Goal: Navigation & Orientation: Find specific page/section

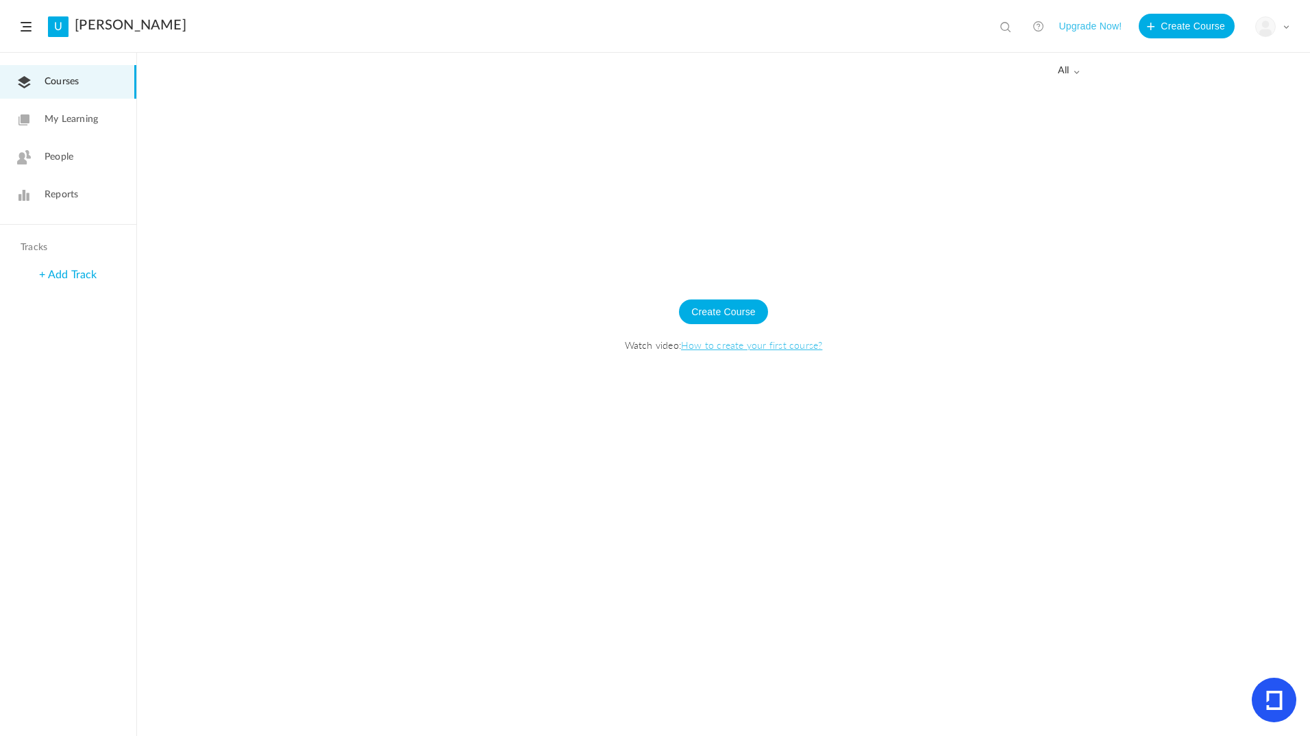
click at [61, 79] on span "Courses" at bounding box center [62, 82] width 34 height 14
click at [23, 32] on header "U [GEOGRAPHIC_DATA] View all No results Upgrade Now! Create Course My Profile U…" at bounding box center [655, 26] width 1310 height 53
click at [27, 29] on span at bounding box center [26, 27] width 11 height 10
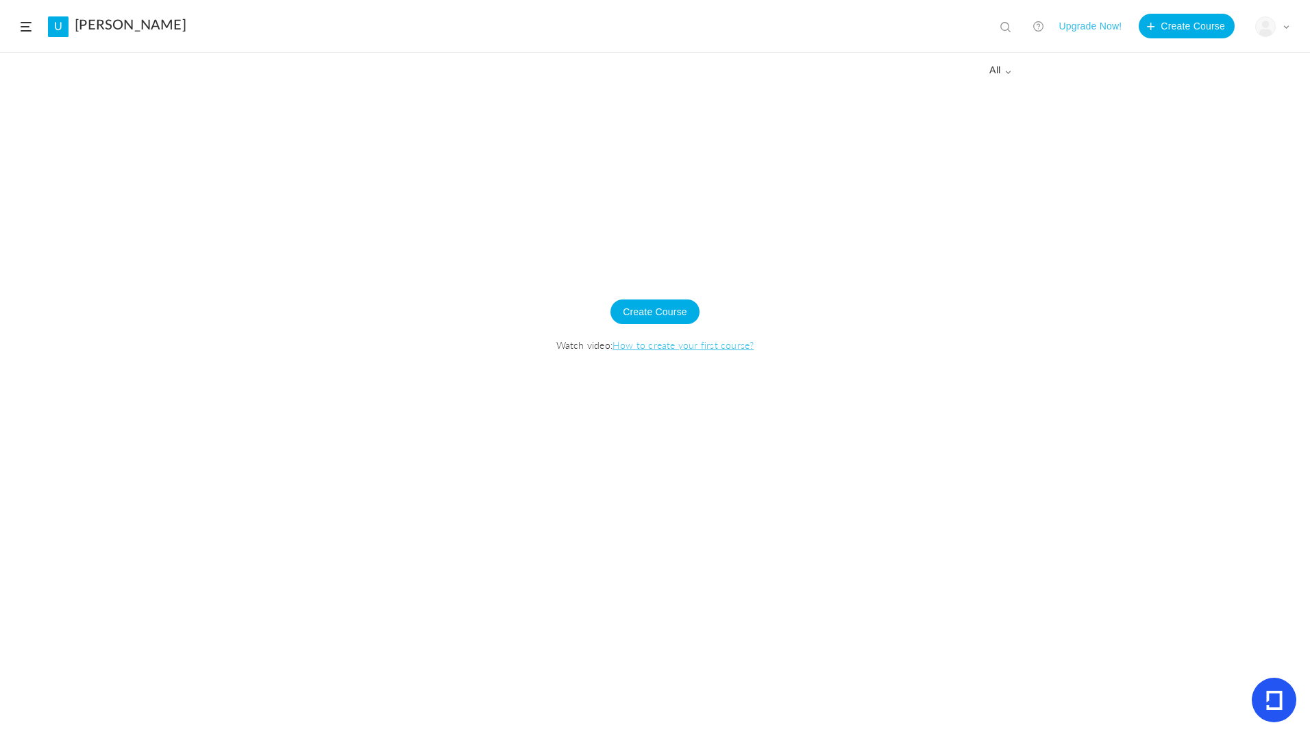
click at [27, 29] on span at bounding box center [26, 27] width 11 height 10
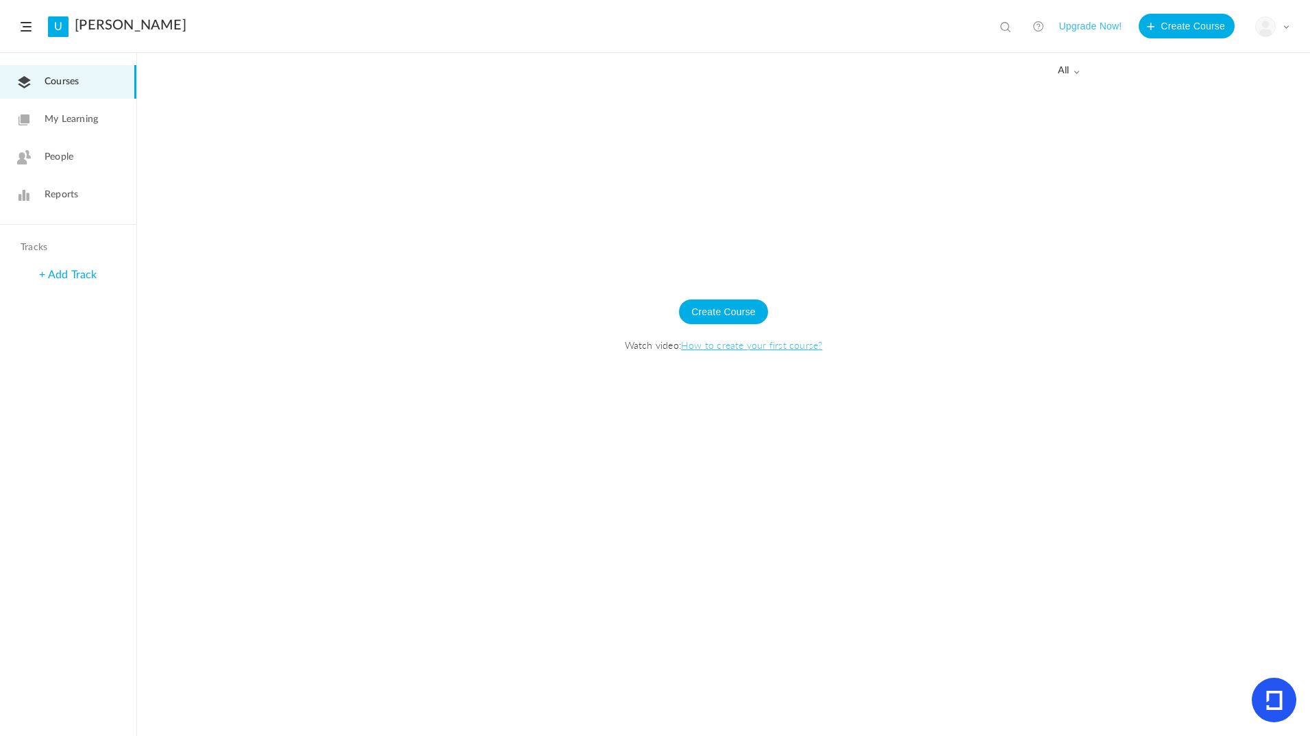
click at [70, 151] on span "People" at bounding box center [59, 157] width 29 height 14
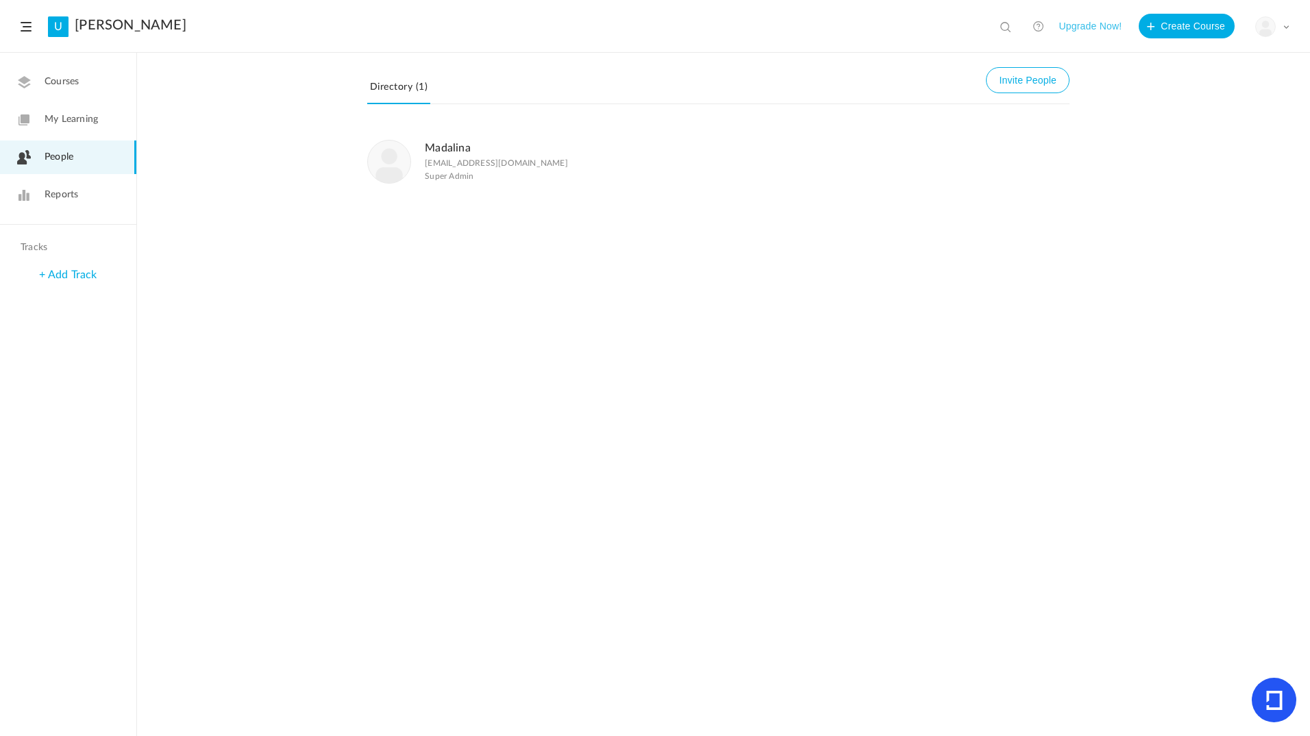
click at [77, 124] on span "My Learning" at bounding box center [71, 119] width 53 height 14
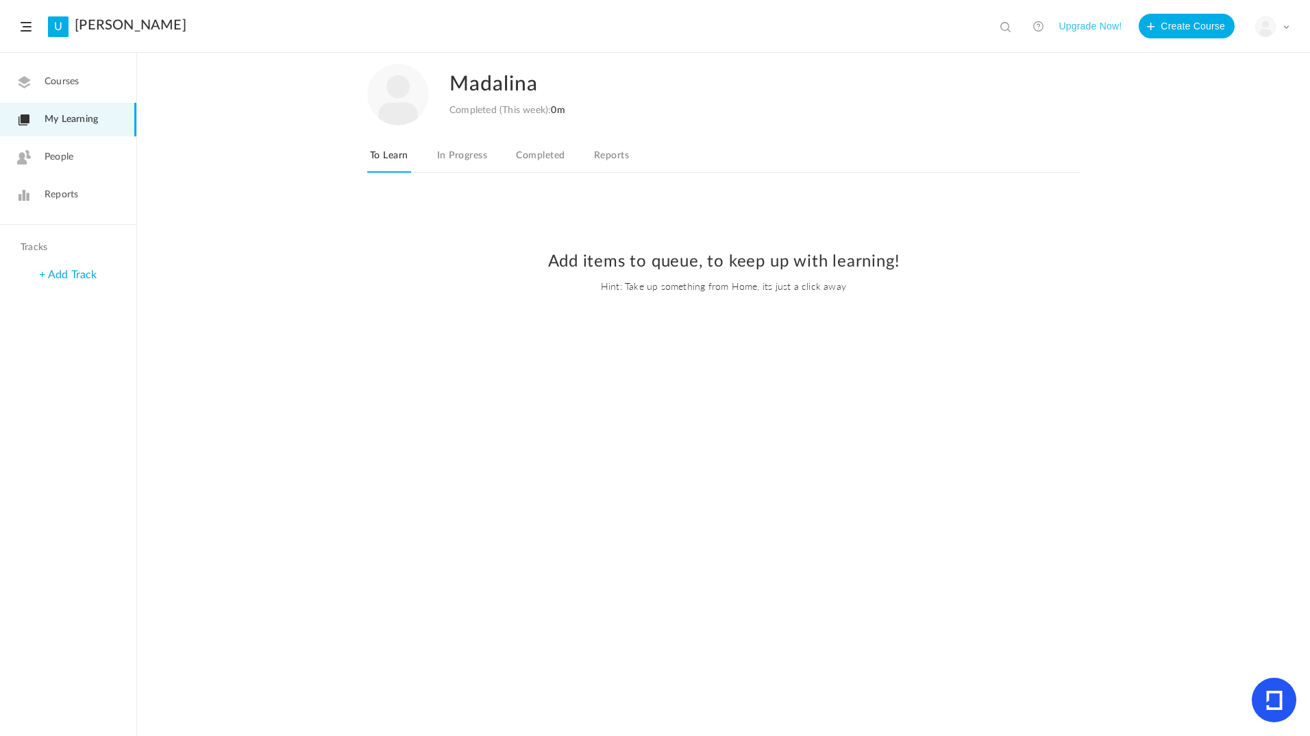
click at [458, 163] on link "In Progress" at bounding box center [461, 160] width 55 height 26
click at [534, 155] on link "Completed" at bounding box center [540, 160] width 54 height 26
click at [629, 153] on link "Reports" at bounding box center [611, 160] width 40 height 26
